Goal: Information Seeking & Learning: Check status

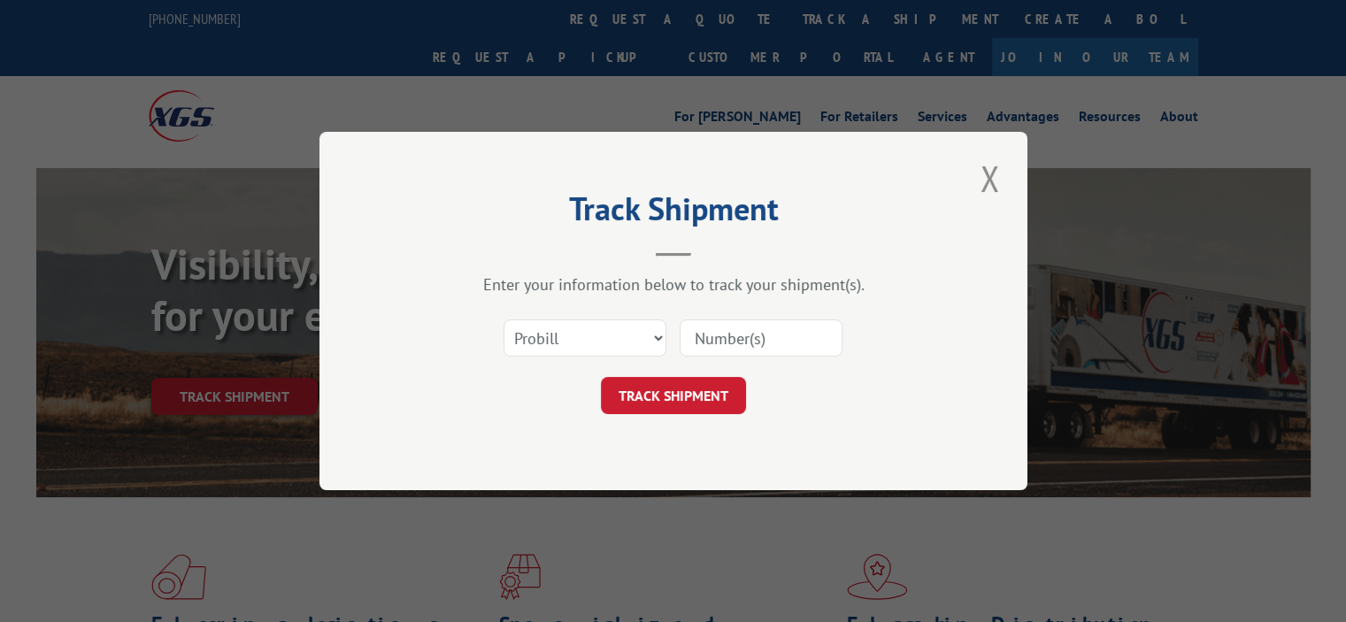
click at [741, 331] on input at bounding box center [761, 337] width 163 height 37
paste input "17511317"
drag, startPoint x: 749, startPoint y: 334, endPoint x: 930, endPoint y: 334, distance: 180.5
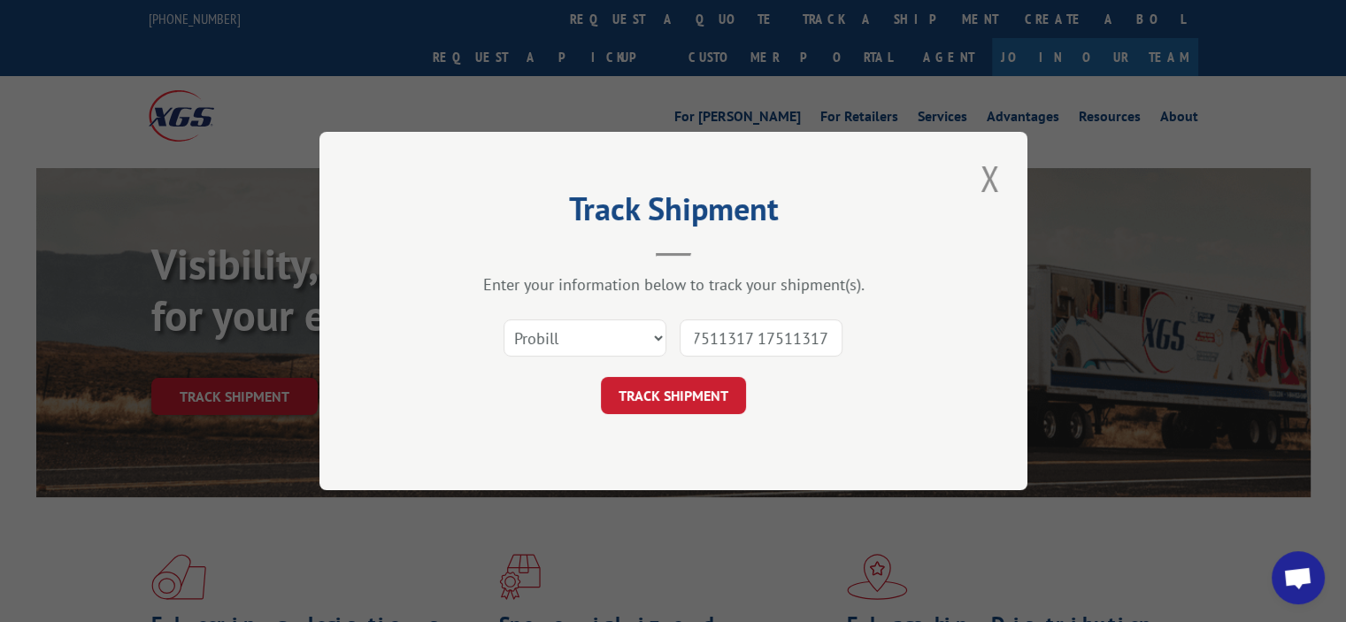
click at [930, 334] on div "Select category... Probill BOL PO 17511317 17511317" at bounding box center [673, 338] width 531 height 58
type input "1751131"
click at [672, 395] on button "TRACK SHIPMENT" at bounding box center [673, 395] width 145 height 37
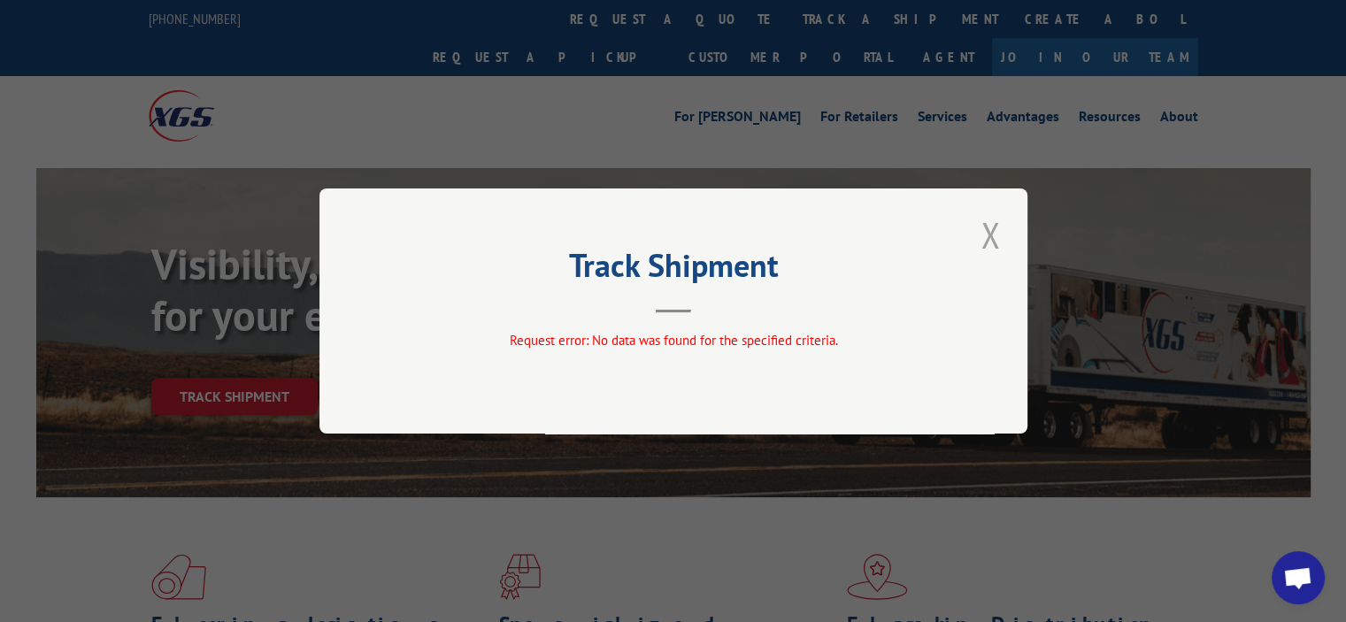
click at [999, 242] on button "Close modal" at bounding box center [990, 235] width 30 height 49
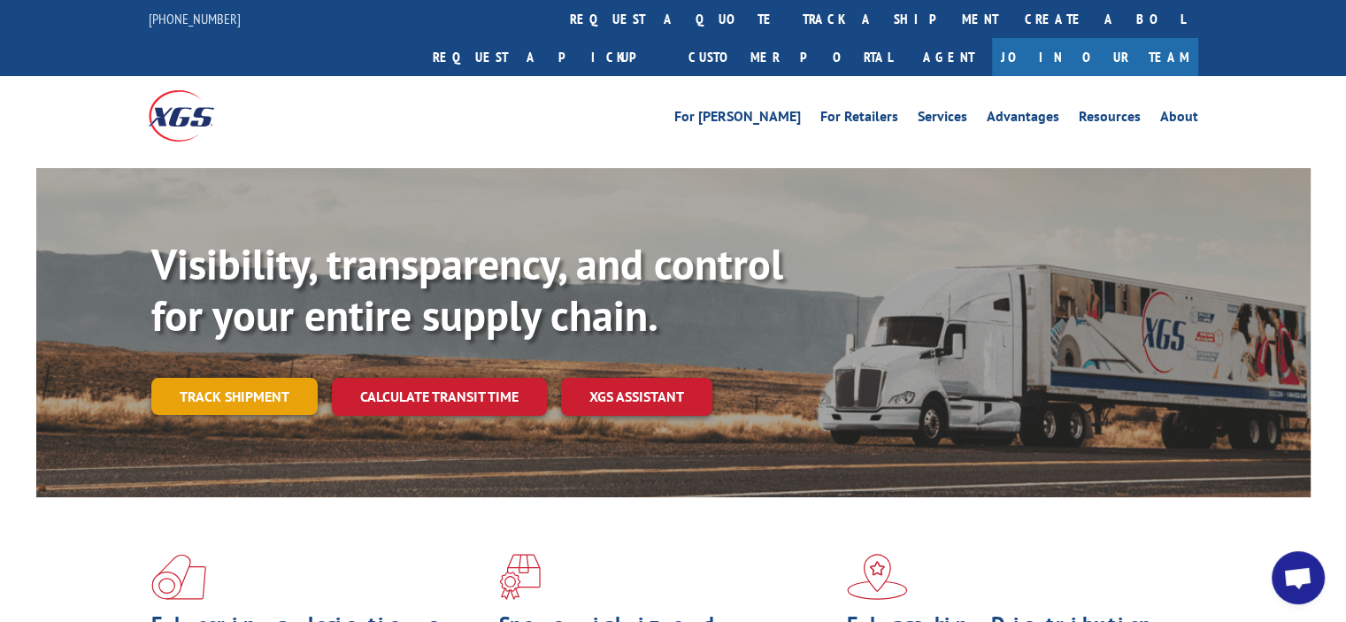
click at [265, 378] on link "Track shipment" at bounding box center [234, 396] width 166 height 37
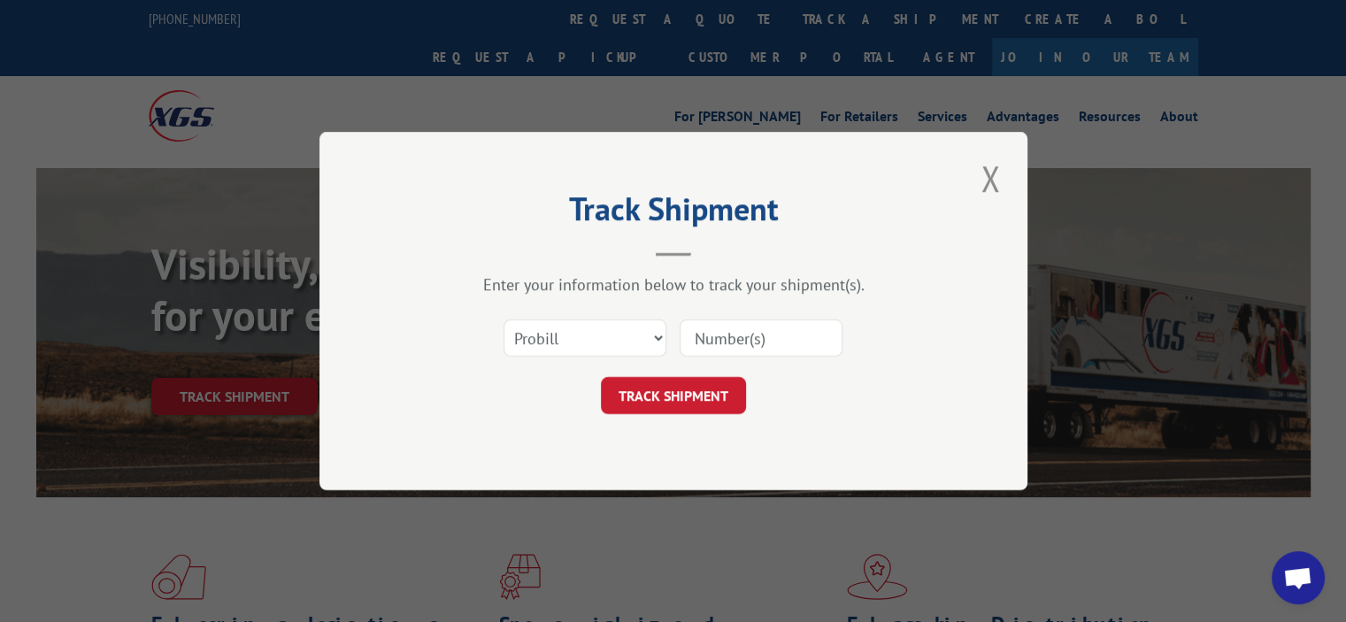
drag, startPoint x: 743, startPoint y: 333, endPoint x: 691, endPoint y: 371, distance: 64.6
click at [743, 333] on input at bounding box center [761, 337] width 163 height 37
paste input "17511317"
type input "17511317"
click at [670, 384] on button "TRACK SHIPMENT" at bounding box center [673, 395] width 145 height 37
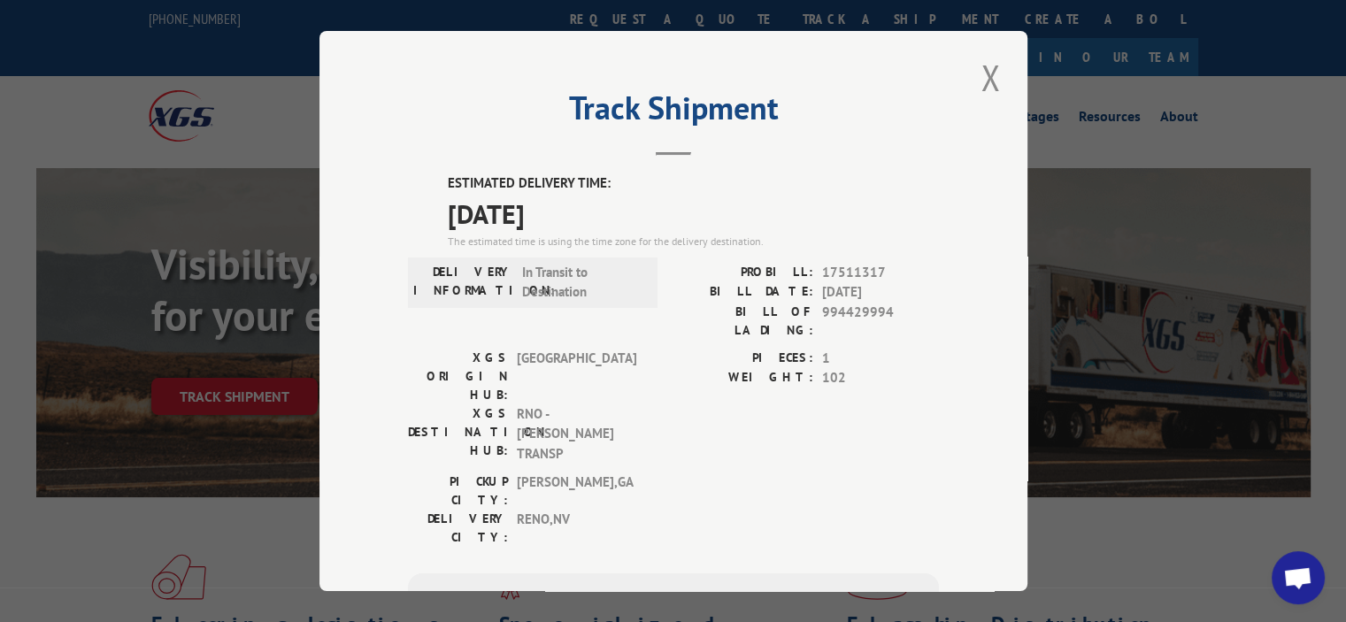
click at [649, 381] on div "XGS ORIGIN HUB: TUNNEL HILL XGS DESTINATION HUB: RNO - [PERSON_NAME] TRANSP PIE…" at bounding box center [673, 411] width 531 height 125
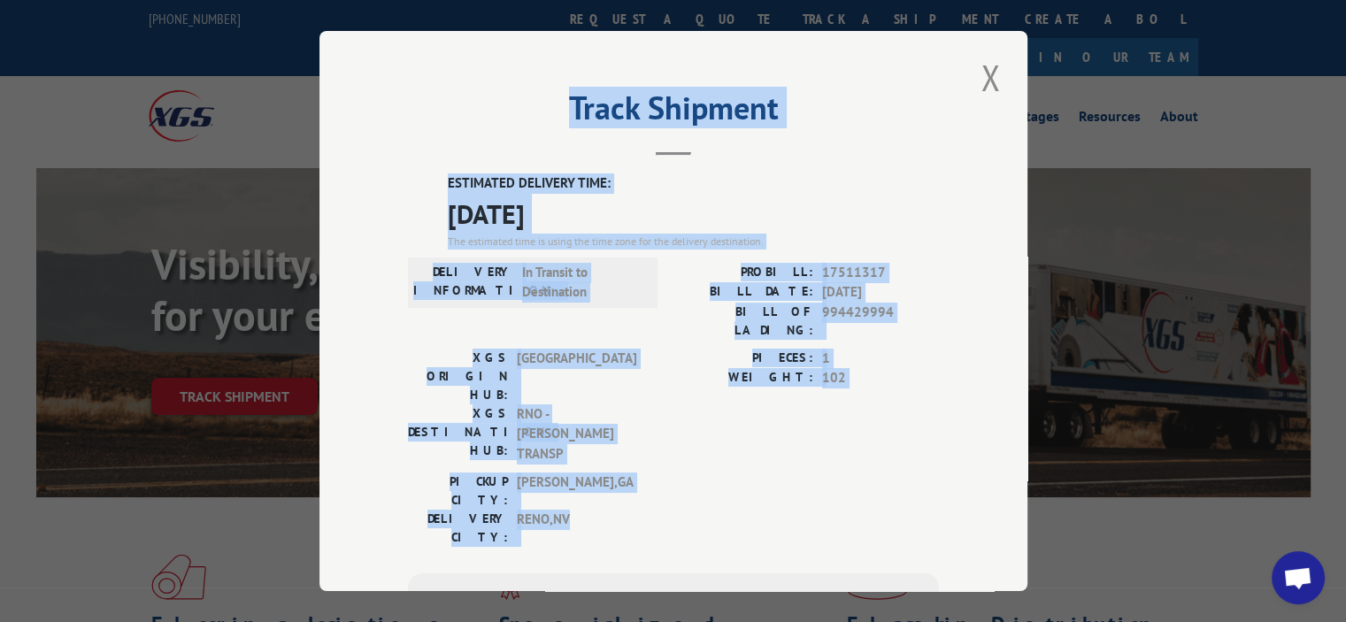
drag, startPoint x: 641, startPoint y: 431, endPoint x: 289, endPoint y: 134, distance: 460.2
click at [289, 134] on div "Track Shipment ESTIMATED DELIVERY TIME: [DATE] The estimated time is using the …" at bounding box center [673, 311] width 1346 height 622
copy div "Track Shipment ESTIMATED DELIVERY TIME: [DATE] The estimated time is using the …"
